Goal: Find contact information: Find contact information

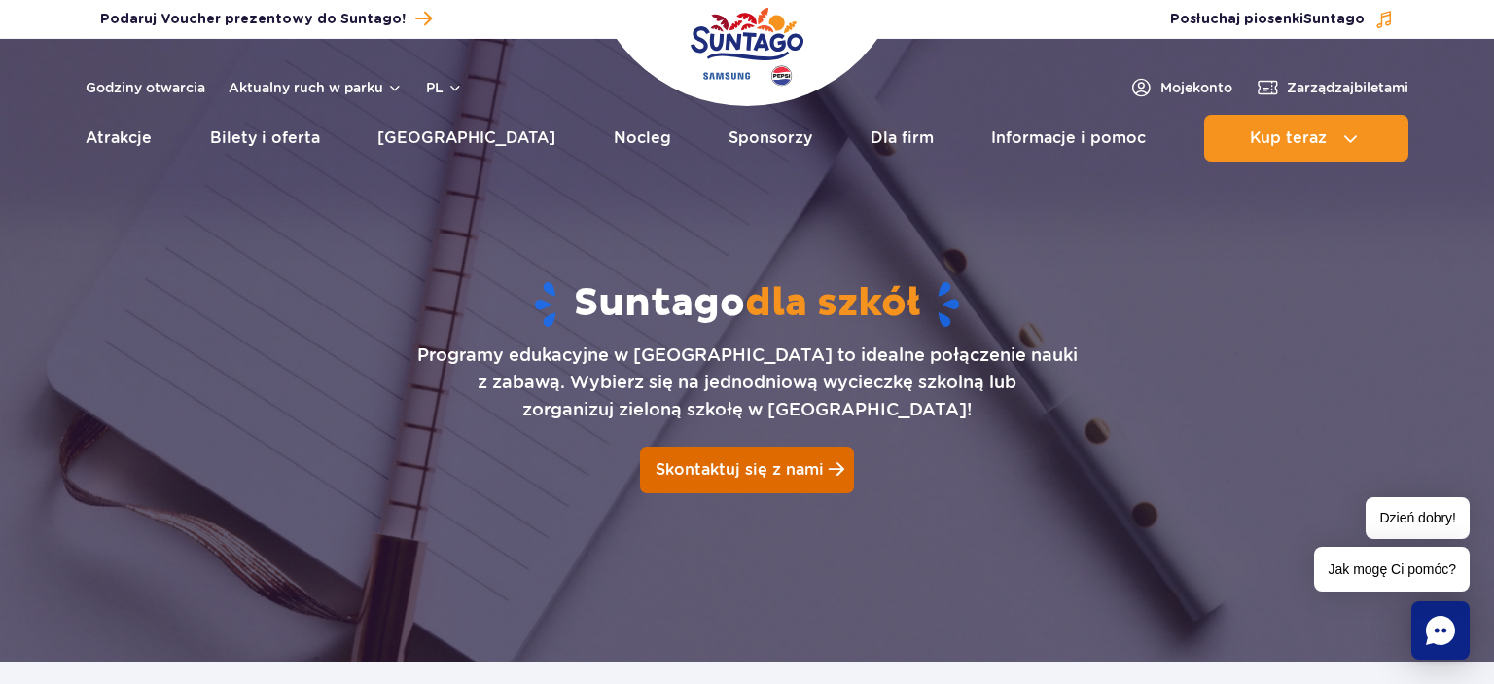
click at [746, 472] on span "Skontaktuj się z nami" at bounding box center [740, 469] width 168 height 18
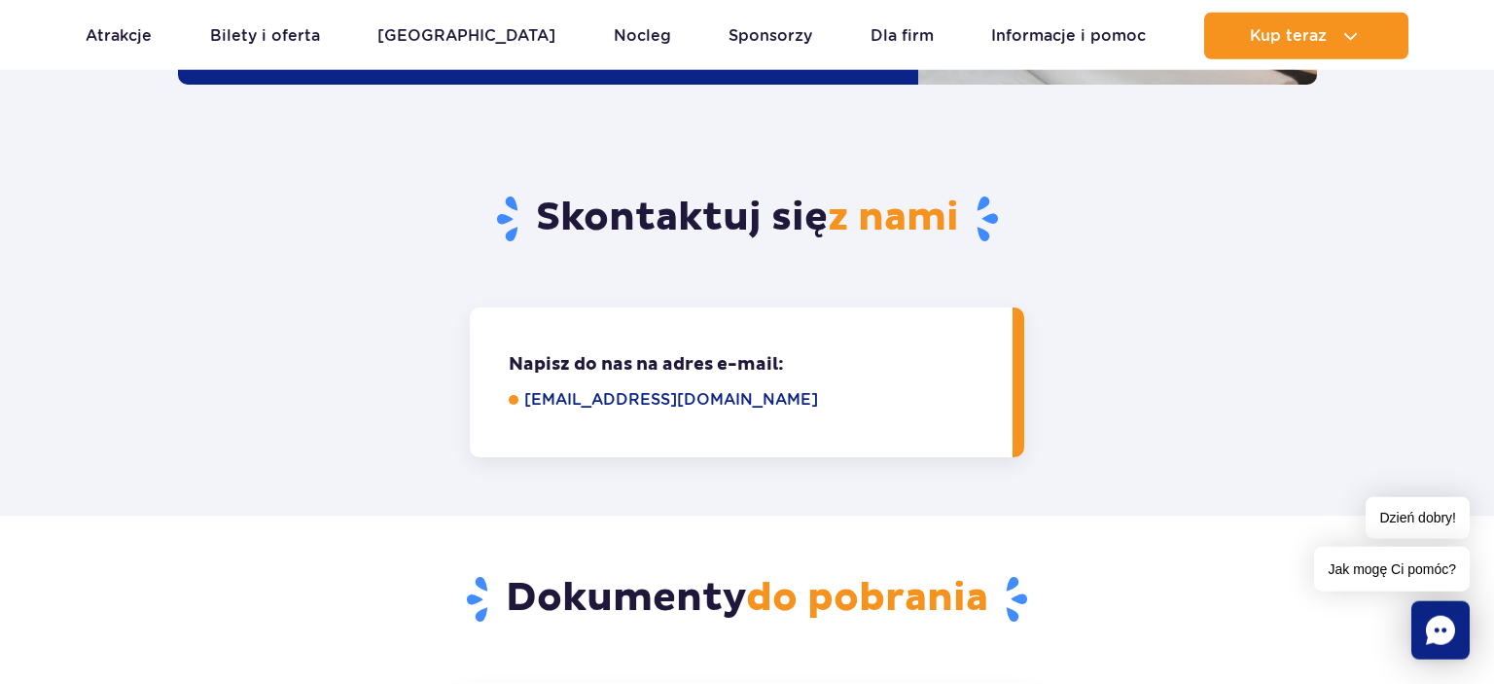
scroll to position [2447, 0]
click at [623, 387] on link "grupy@parkofpoland.com" at bounding box center [754, 398] width 461 height 23
click at [871, 35] on link "Dla firm" at bounding box center [902, 36] width 63 height 47
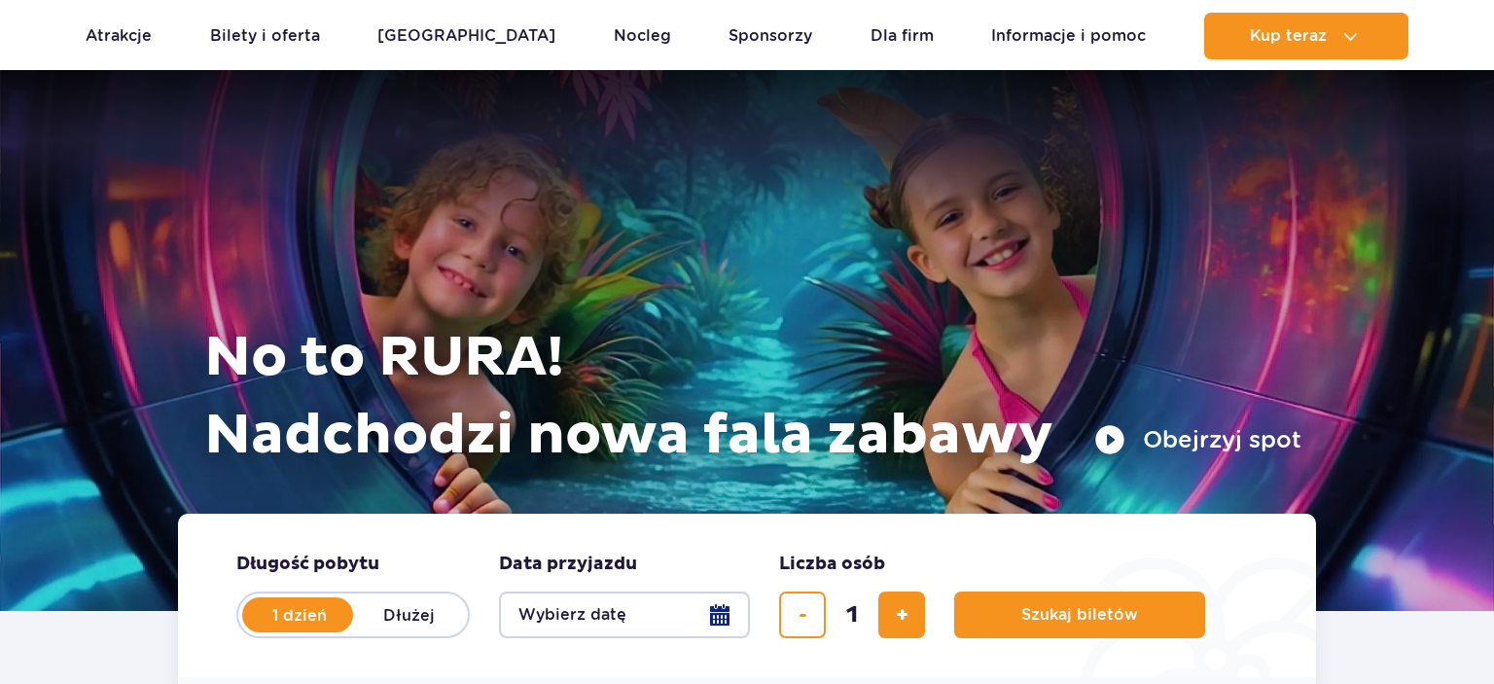
scroll to position [4027, 0]
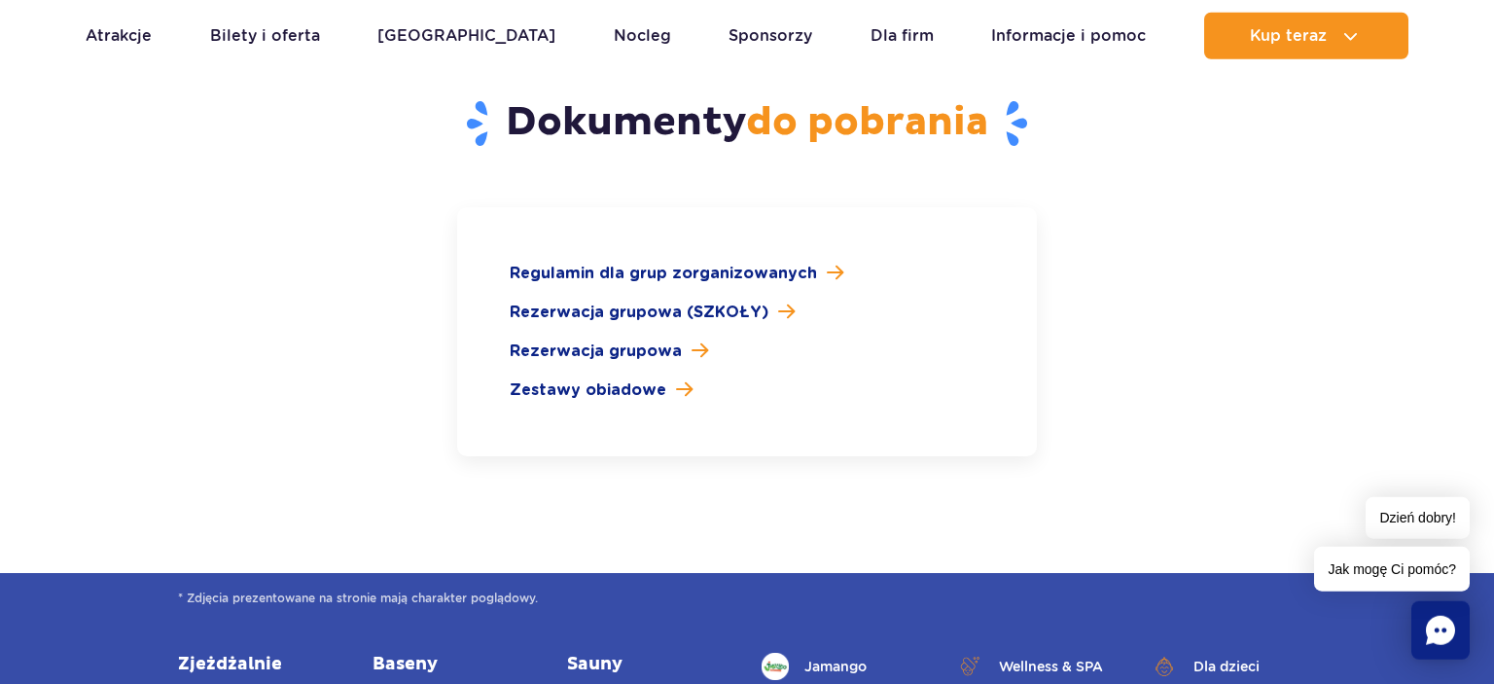
scroll to position [2979, 0]
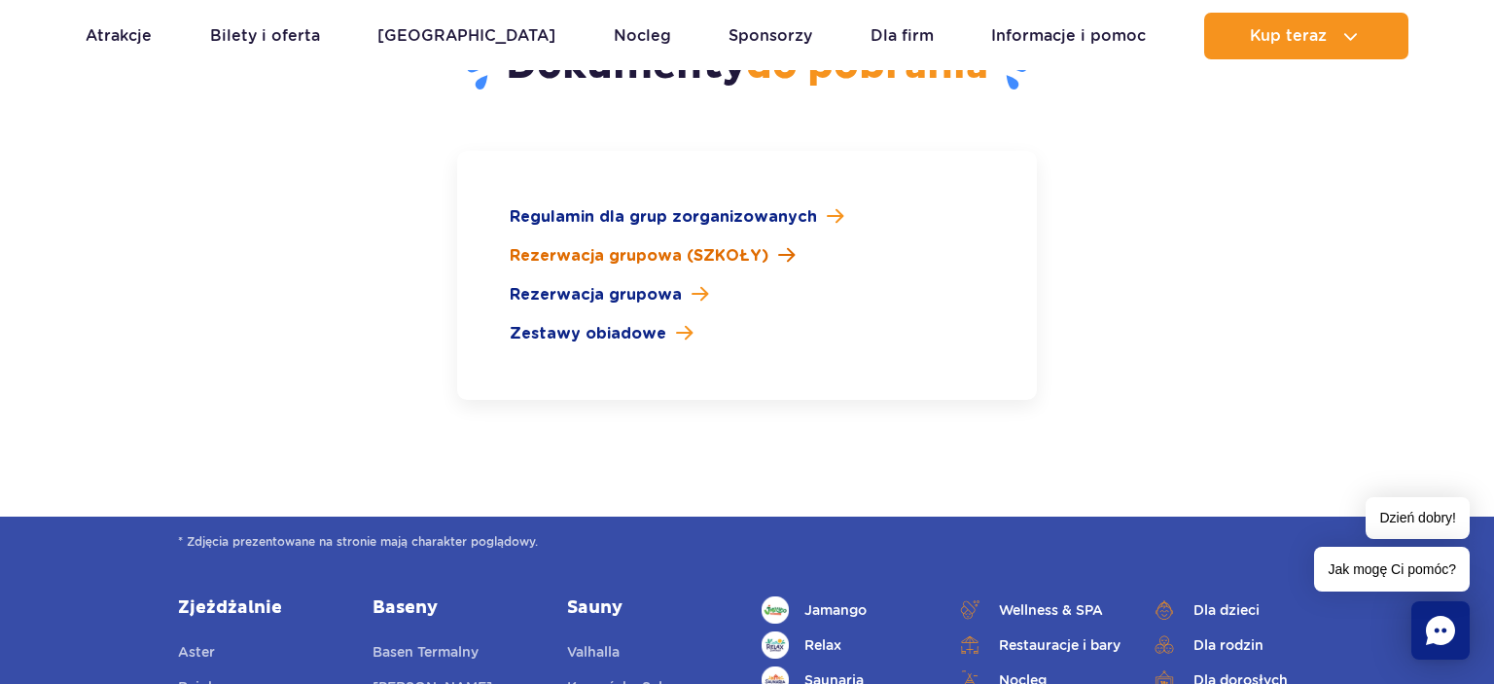
click at [722, 244] on span "Rezerwacja grupowa (SZKOŁY)" at bounding box center [639, 255] width 259 height 23
